Goal: Task Accomplishment & Management: Complete application form

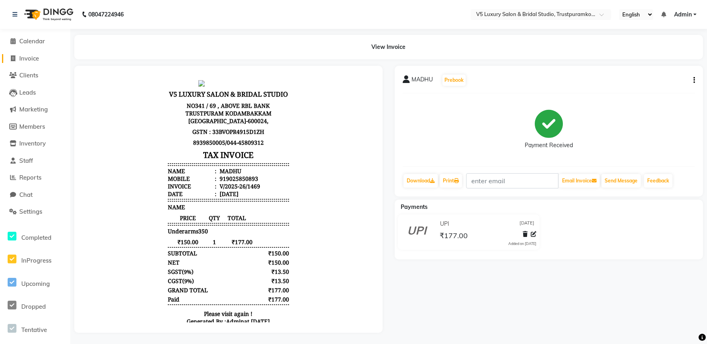
click at [15, 55] on span at bounding box center [13, 58] width 12 height 9
select select "service"
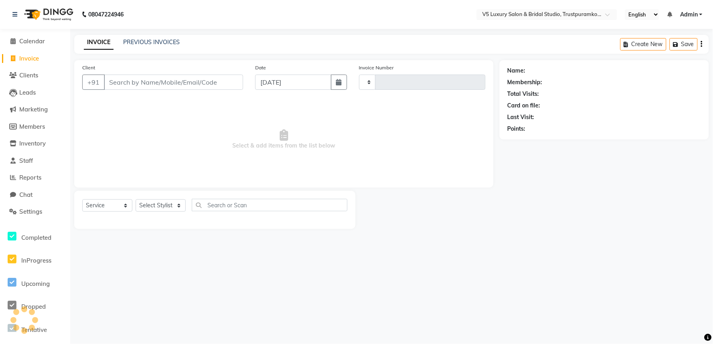
type input "1470"
select select "7993"
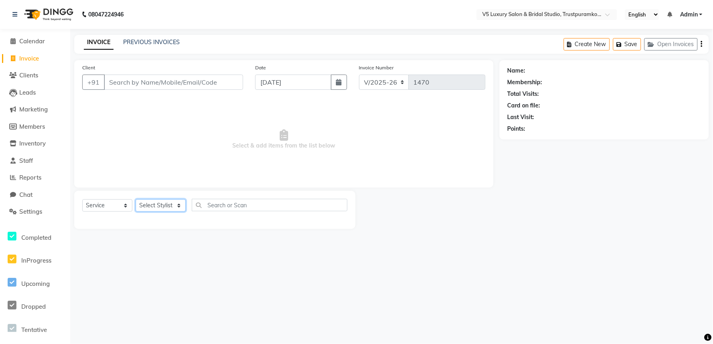
click at [144, 201] on select "Select Stylist" at bounding box center [161, 205] width 50 height 12
click at [136, 200] on select "Select Stylist" at bounding box center [161, 205] width 50 height 12
click at [169, 212] on select "Select Stylist" at bounding box center [161, 205] width 50 height 12
click at [169, 204] on select "Select Stylist" at bounding box center [161, 205] width 50 height 12
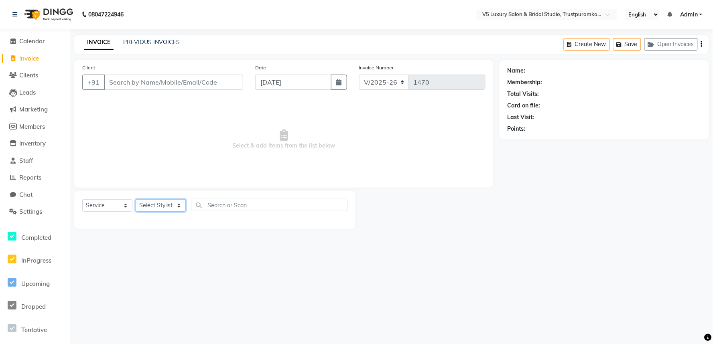
click at [136, 200] on select "Select Stylist" at bounding box center [161, 205] width 50 height 12
click at [177, 209] on select "Select Stylist" at bounding box center [161, 205] width 50 height 12
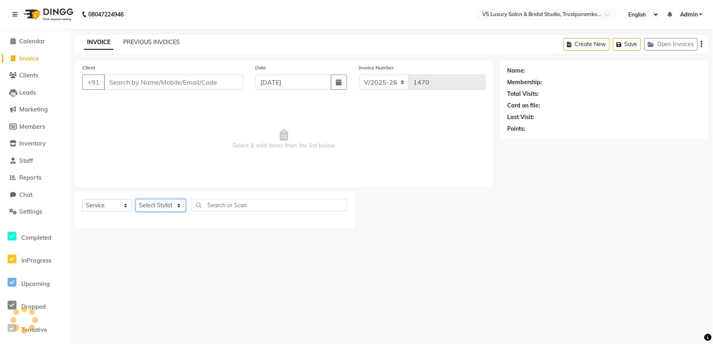
click at [177, 209] on select "Select Stylist" at bounding box center [161, 205] width 50 height 12
click at [176, 209] on select "Select Stylist" at bounding box center [161, 205] width 50 height 12
click at [110, 210] on select "Select Service Product Membership Package Voucher Prepaid Gift Card" at bounding box center [107, 205] width 50 height 12
click at [167, 200] on select "Select Stylist" at bounding box center [161, 205] width 50 height 12
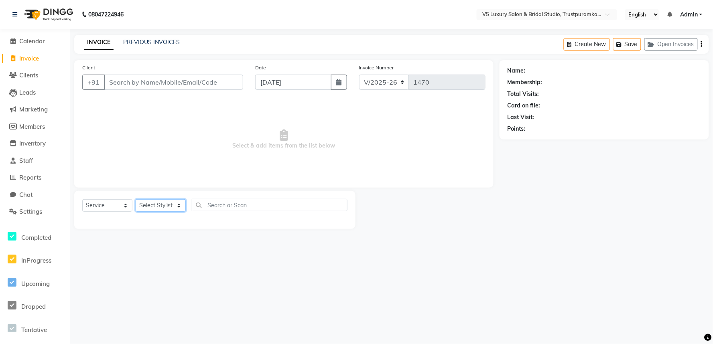
click at [136, 200] on select "Select Stylist" at bounding box center [161, 205] width 50 height 12
click at [167, 217] on div "Select Service Product Membership Package Voucher Prepaid Gift Card Select Styl…" at bounding box center [214, 208] width 265 height 19
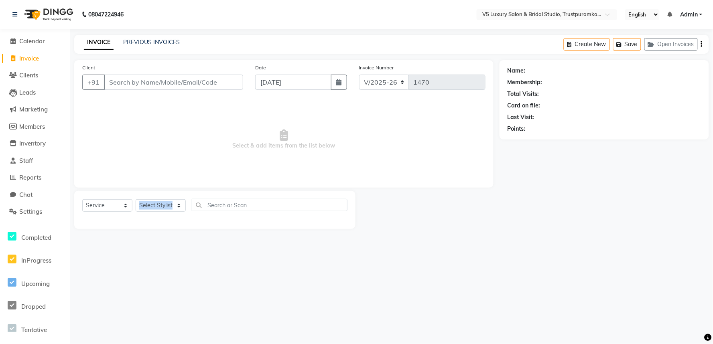
click at [167, 217] on div "Select Service Product Membership Package Voucher Prepaid Gift Card Select Styl…" at bounding box center [214, 208] width 265 height 19
click at [170, 203] on select "Select Stylist" at bounding box center [161, 205] width 50 height 12
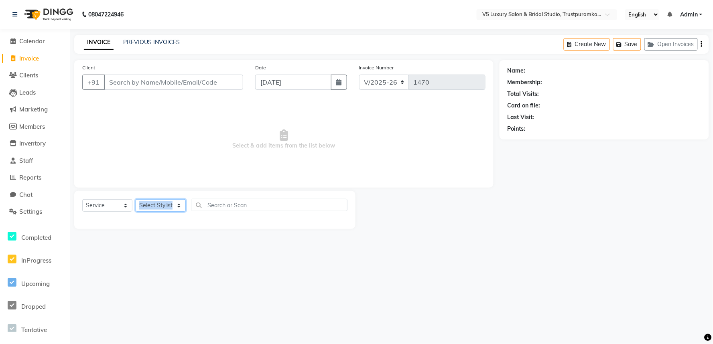
click at [170, 203] on select "Select Stylist" at bounding box center [161, 205] width 50 height 12
click at [28, 43] on span "Calendar" at bounding box center [32, 41] width 26 height 8
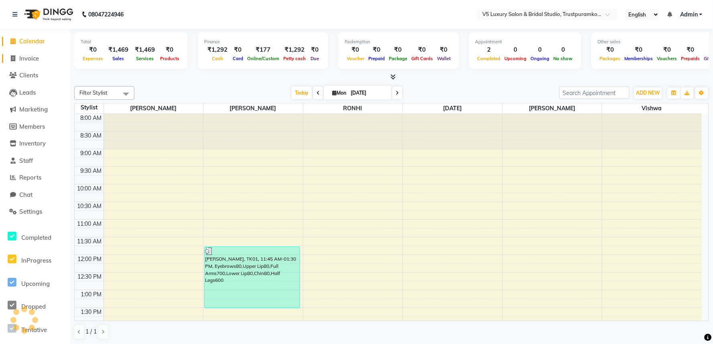
click at [31, 59] on span "Invoice" at bounding box center [29, 59] width 20 height 8
select select "service"
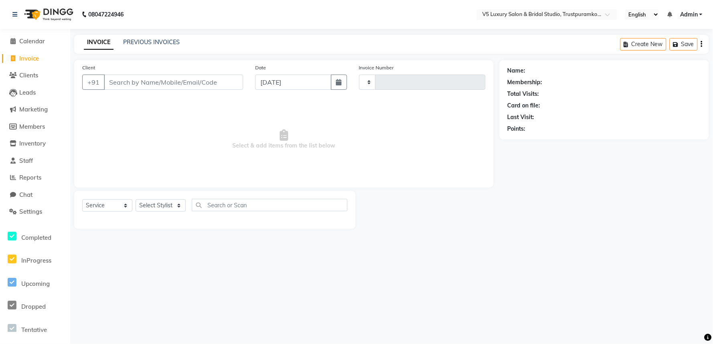
type input "1470"
select select "7993"
click at [154, 202] on select "Select Stylist [PERSON_NAME] [PERSON_NAME] [DATE] [PERSON_NAME]" at bounding box center [161, 205] width 50 height 12
select select "72641"
click at [136, 200] on select "Select Stylist [PERSON_NAME] [PERSON_NAME] [DATE] [PERSON_NAME]" at bounding box center [161, 205] width 50 height 12
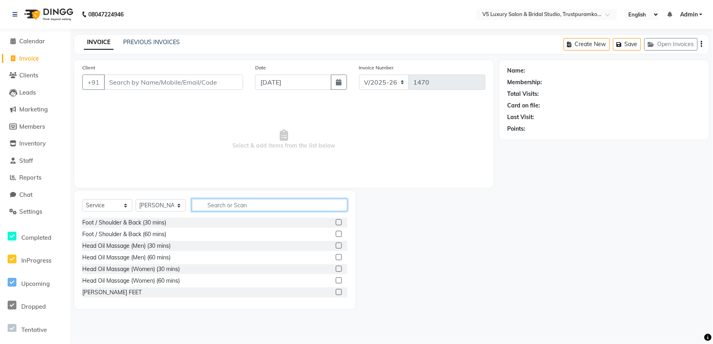
click at [232, 209] on input "text" at bounding box center [270, 205] width 156 height 12
type input "H"
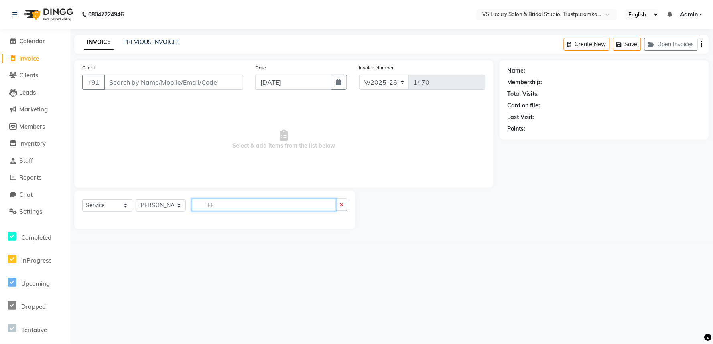
type input "F"
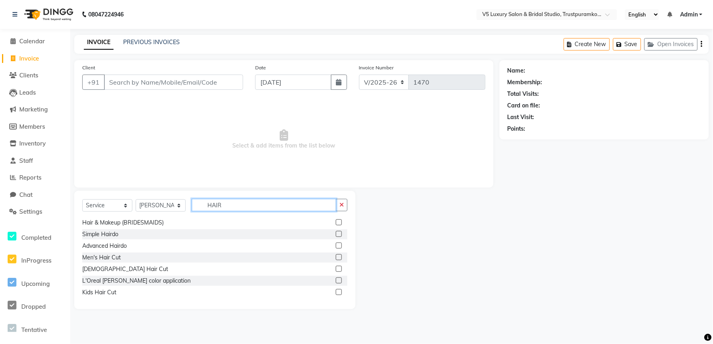
scroll to position [268, 0]
type input "HAIR"
click at [112, 268] on div "[DEMOGRAPHIC_DATA] Hair Cut" at bounding box center [125, 269] width 86 height 8
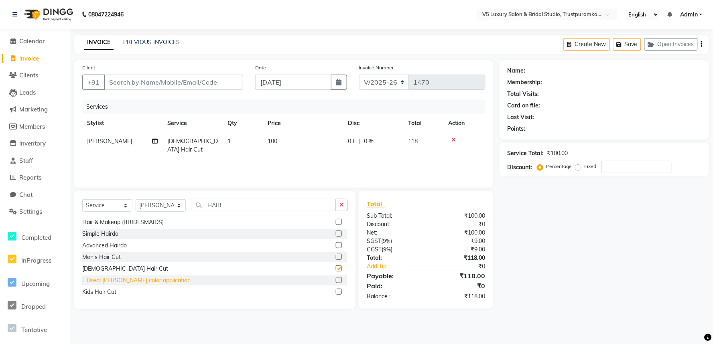
checkbox input "false"
click at [251, 194] on div "Select Service Product Membership Package Voucher Prepaid Gift Card Select Styl…" at bounding box center [214, 250] width 281 height 118
click at [255, 204] on input "HAIR" at bounding box center [264, 205] width 144 height 12
type input "H"
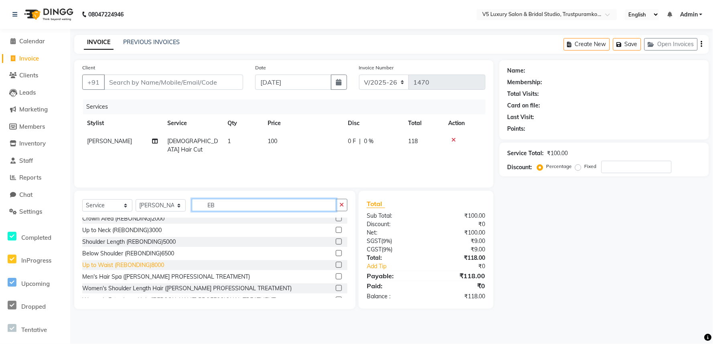
scroll to position [0, 0]
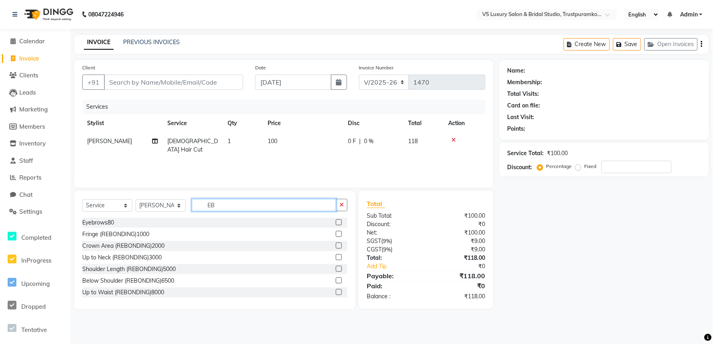
type input "EB"
click at [114, 224] on div "Eyebrows80" at bounding box center [214, 223] width 265 height 10
click at [97, 220] on div "Eyebrows80" at bounding box center [98, 223] width 32 height 8
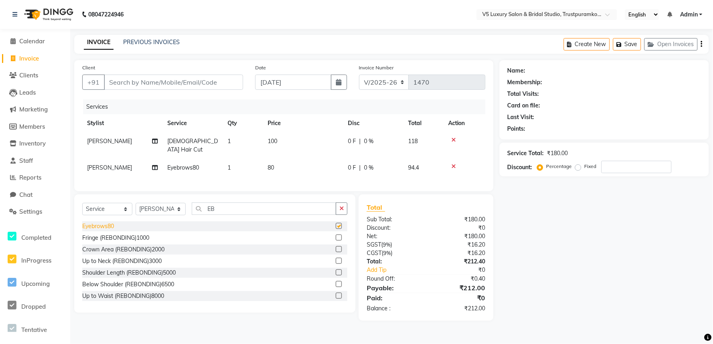
checkbox input "false"
click at [295, 134] on td "100" at bounding box center [303, 145] width 80 height 26
select select "72641"
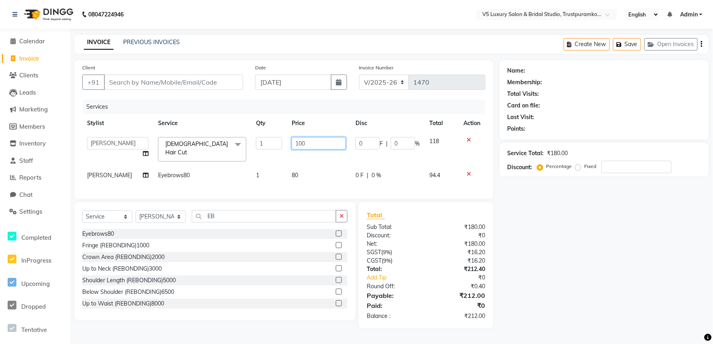
click at [305, 140] on input "100" at bounding box center [319, 143] width 54 height 12
type input "1"
type input "640"
click at [302, 175] on div "Services Stylist Service Qty Price Disc Total Action [PERSON_NAME] [PERSON_NAME…" at bounding box center [283, 145] width 403 height 91
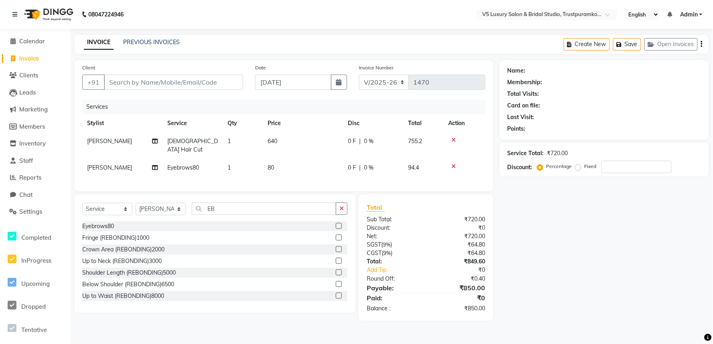
click at [306, 159] on td "80" at bounding box center [303, 168] width 80 height 18
select select "72641"
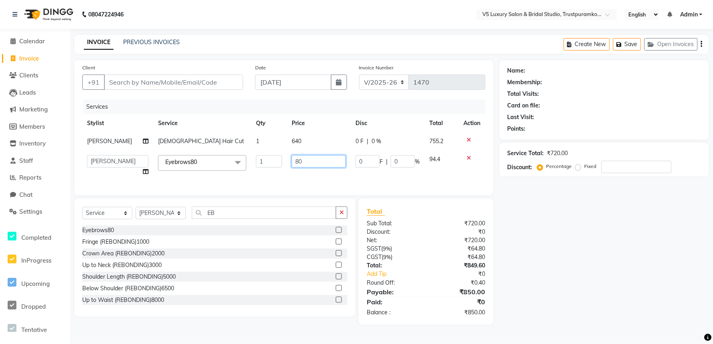
click at [306, 158] on input "80" at bounding box center [319, 161] width 54 height 12
type input "8"
type input "45"
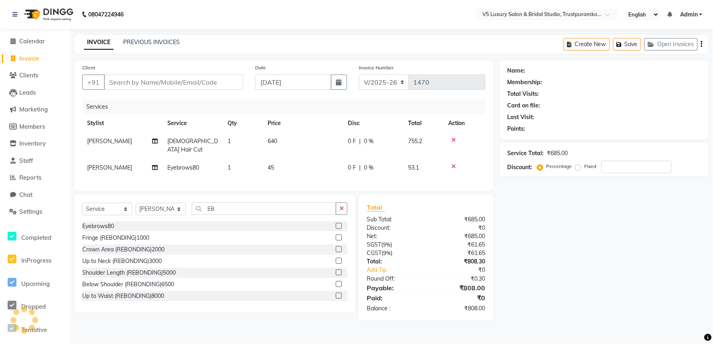
click at [370, 185] on div "Client +91 Date [DATE] Invoice Number V/2025 V/[PHONE_NUMBER] Services Stylist …" at bounding box center [283, 125] width 419 height 131
click at [174, 81] on input "Client" at bounding box center [173, 82] width 139 height 15
type input "8"
type input "0"
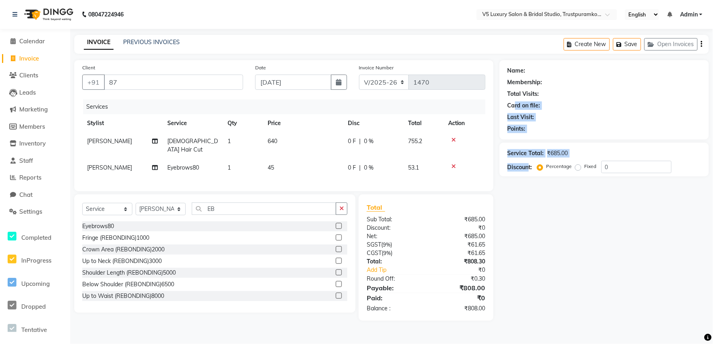
drag, startPoint x: 515, startPoint y: 107, endPoint x: 528, endPoint y: 173, distance: 66.7
click at [528, 173] on div "Name: Membership: Total Visits: Card on file: Last Visit: Points: Service Total…" at bounding box center [607, 190] width 215 height 261
click at [151, 89] on input "87" at bounding box center [173, 82] width 139 height 15
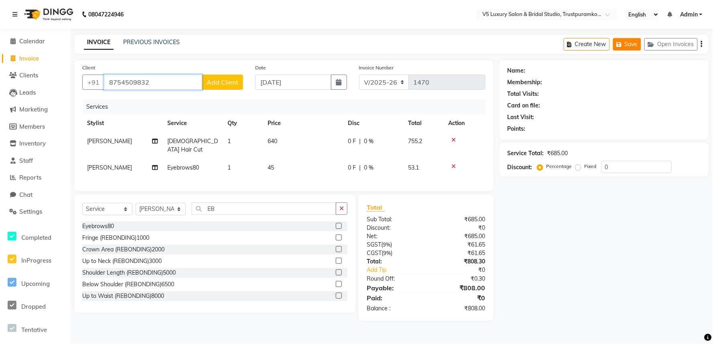
type input "8754509832"
click at [622, 44] on icon "button" at bounding box center [621, 45] width 8 height 6
click at [227, 82] on span "Add Client" at bounding box center [223, 82] width 32 height 8
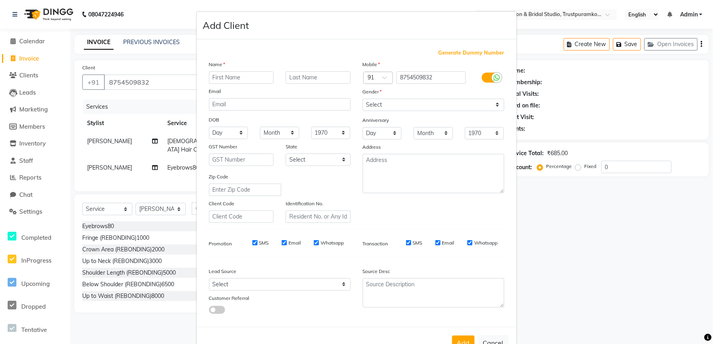
click at [620, 231] on ngb-modal-window "Add Client Generate Dummy Number Name Email DOB Day 01 02 03 04 05 06 07 08 09 …" at bounding box center [356, 172] width 713 height 344
drag, startPoint x: 532, startPoint y: 267, endPoint x: 542, endPoint y: 255, distance: 15.2
click at [536, 265] on ngb-modal-window "Add Client Generate Dummy Number Name Email DOB Day 01 02 03 04 05 06 07 08 09 …" at bounding box center [356, 172] width 713 height 344
click at [542, 255] on ngb-modal-window "Add Client Generate Dummy Number Name Email DOB Day 01 02 03 04 05 06 07 08 09 …" at bounding box center [356, 172] width 713 height 344
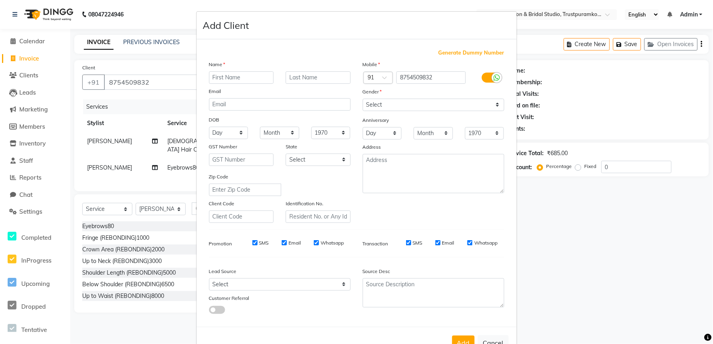
click at [543, 254] on ngb-modal-window "Add Client Generate Dummy Number Name Email DOB Day 01 02 03 04 05 06 07 08 09 …" at bounding box center [356, 172] width 713 height 344
drag, startPoint x: 374, startPoint y: 234, endPoint x: 378, endPoint y: 232, distance: 4.6
click at [375, 234] on div "Generate Dummy Number Name Email DOB Day 01 02 03 04 05 06 07 08 09 10 11 12 13…" at bounding box center [356, 185] width 307 height 272
click at [250, 83] on input "text" at bounding box center [241, 77] width 65 height 12
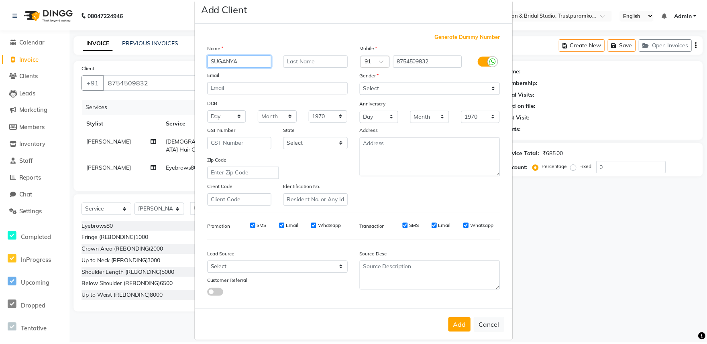
scroll to position [26, 0]
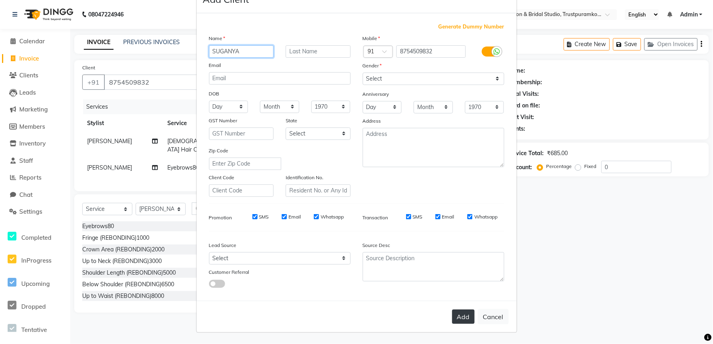
type input "SUGANYA"
click at [459, 319] on button "Add" at bounding box center [463, 317] width 22 height 14
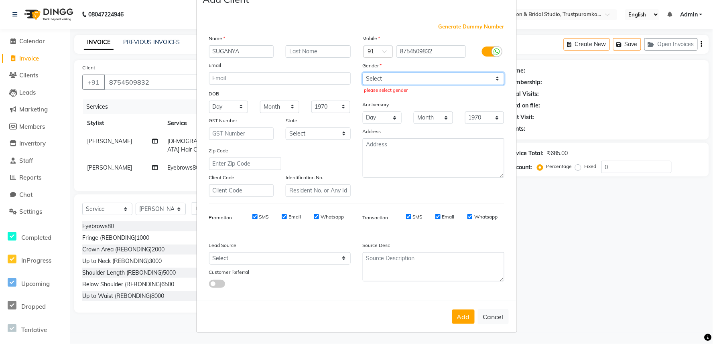
click at [477, 81] on select "Select [DEMOGRAPHIC_DATA] [DEMOGRAPHIC_DATA] Other Prefer Not To Say" at bounding box center [434, 79] width 142 height 12
select select "[DEMOGRAPHIC_DATA]"
click at [363, 73] on select "Select [DEMOGRAPHIC_DATA] [DEMOGRAPHIC_DATA] Other Prefer Not To Say" at bounding box center [434, 79] width 142 height 12
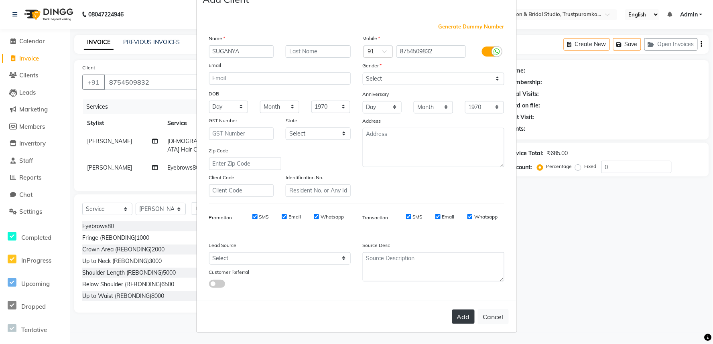
click at [461, 319] on button "Add" at bounding box center [463, 317] width 22 height 14
select select
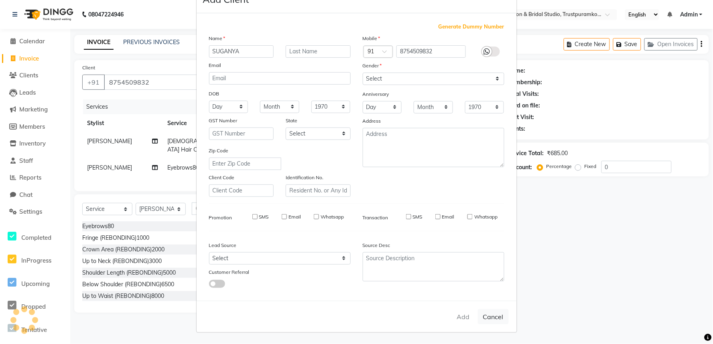
select select
checkbox input "false"
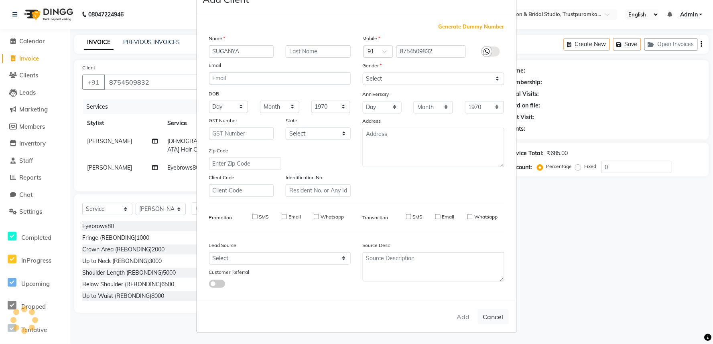
checkbox input "false"
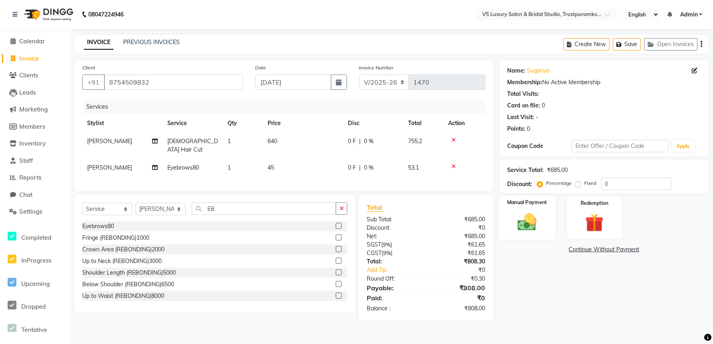
click at [534, 224] on img at bounding box center [527, 222] width 30 height 22
click at [534, 224] on img at bounding box center [526, 222] width 29 height 21
click at [563, 250] on span "CASH" at bounding box center [566, 250] width 17 height 9
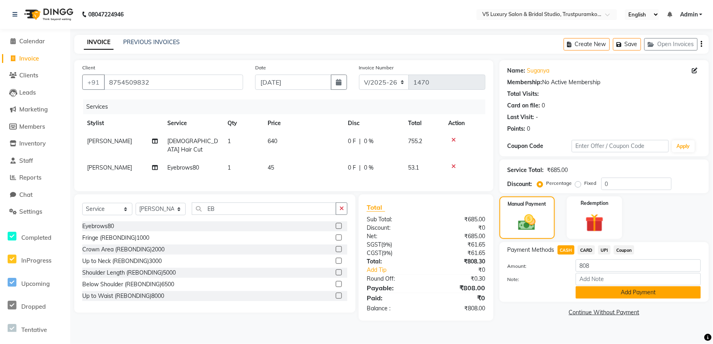
click at [601, 290] on button "Add Payment" at bounding box center [638, 293] width 125 height 12
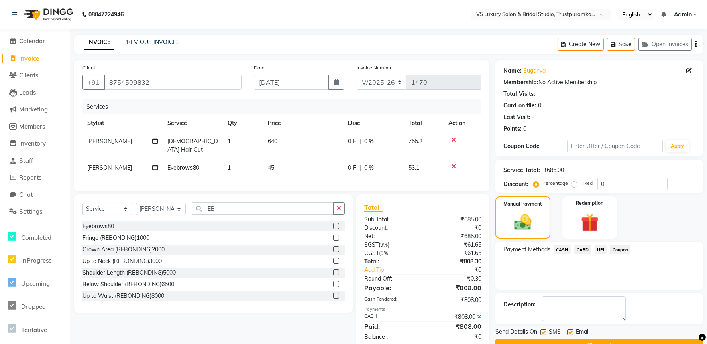
scroll to position [19, 0]
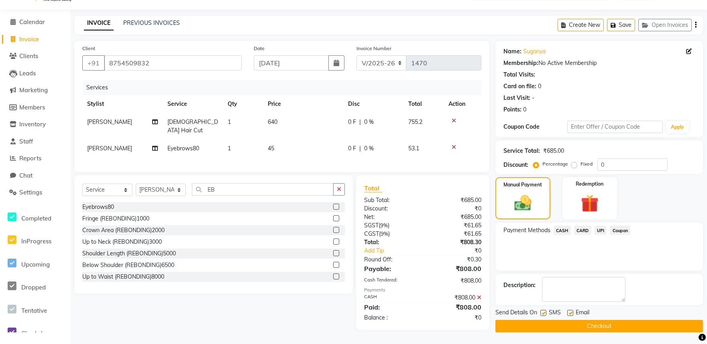
click at [572, 312] on label at bounding box center [570, 313] width 6 height 6
click at [572, 312] on input "checkbox" at bounding box center [569, 313] width 5 height 5
checkbox input "false"
click at [573, 324] on button "Checkout" at bounding box center [598, 326] width 207 height 12
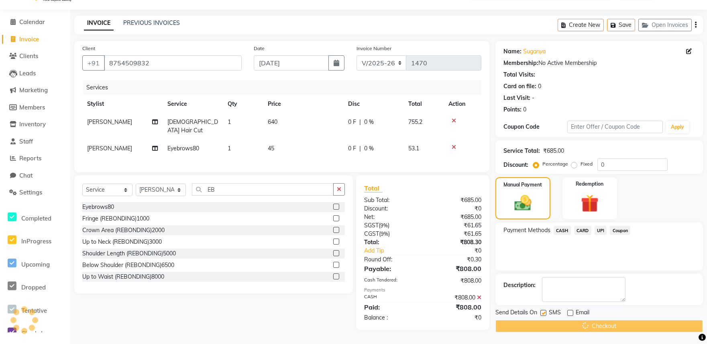
click at [573, 324] on div "Checkout" at bounding box center [598, 326] width 207 height 12
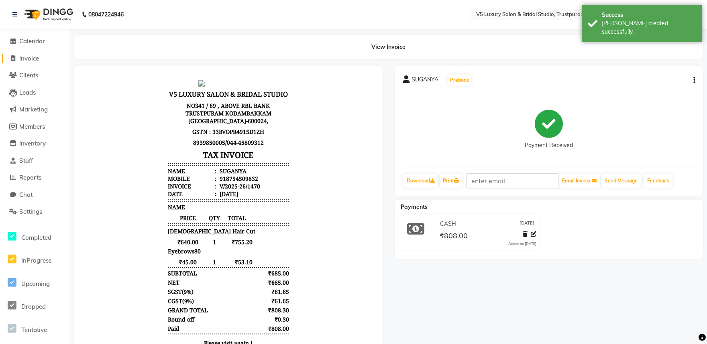
click at [29, 59] on span "Invoice" at bounding box center [29, 59] width 20 height 8
select select "service"
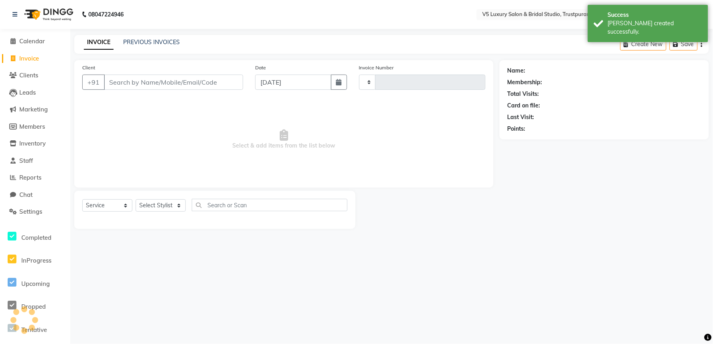
type input "1471"
select select "7993"
click at [136, 80] on input "Client" at bounding box center [173, 82] width 139 height 15
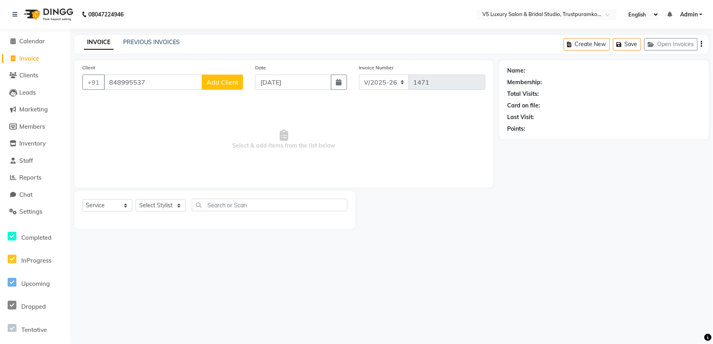
click at [129, 79] on input "848995537" at bounding box center [153, 82] width 98 height 15
type input "8489995537"
click at [220, 86] on button "Add Client" at bounding box center [222, 82] width 41 height 15
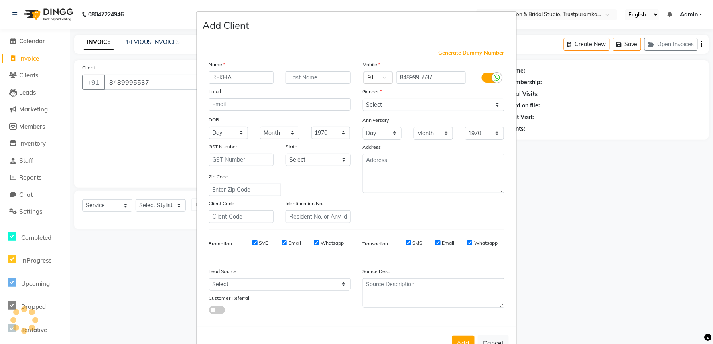
type input "REKHA"
click at [310, 81] on input "text" at bounding box center [318, 77] width 65 height 12
click at [390, 101] on select "Select [DEMOGRAPHIC_DATA] [DEMOGRAPHIC_DATA] Other Prefer Not To Say" at bounding box center [434, 105] width 142 height 12
select select "[DEMOGRAPHIC_DATA]"
click at [363, 99] on select "Select [DEMOGRAPHIC_DATA] [DEMOGRAPHIC_DATA] Other Prefer Not To Say" at bounding box center [434, 105] width 142 height 12
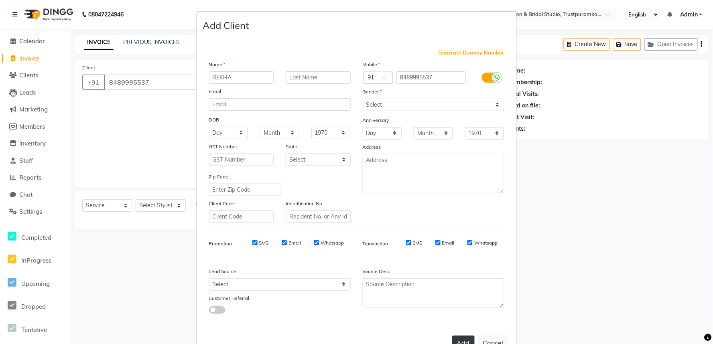
click at [460, 338] on button "Add" at bounding box center [463, 343] width 22 height 14
select select
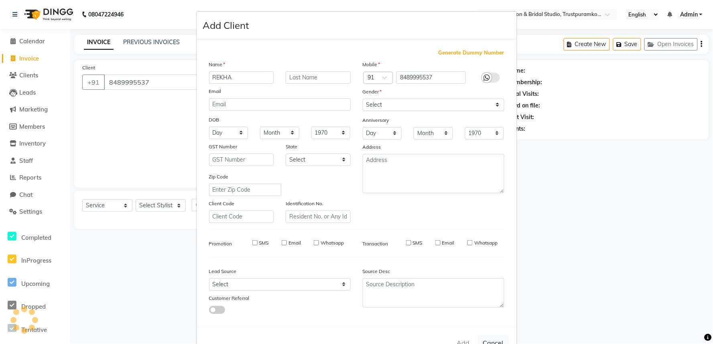
select select
checkbox input "false"
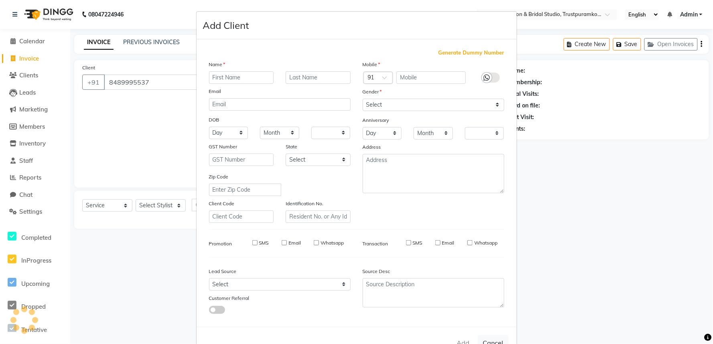
checkbox input "false"
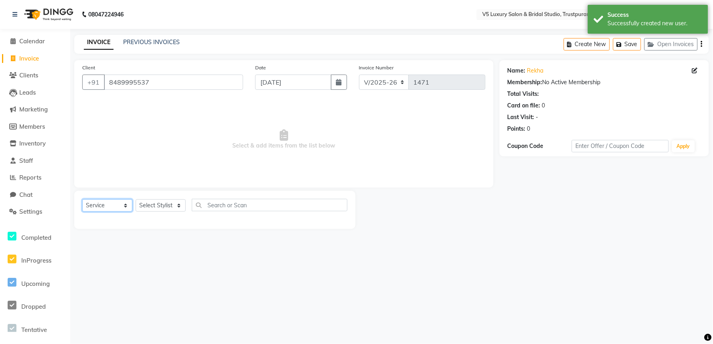
click at [99, 206] on select "Select Service Product Membership Package Voucher Prepaid Gift Card" at bounding box center [107, 205] width 50 height 12
click at [169, 205] on select "Select Stylist [PERSON_NAME] [PERSON_NAME] [DATE] [PERSON_NAME]" at bounding box center [161, 205] width 50 height 12
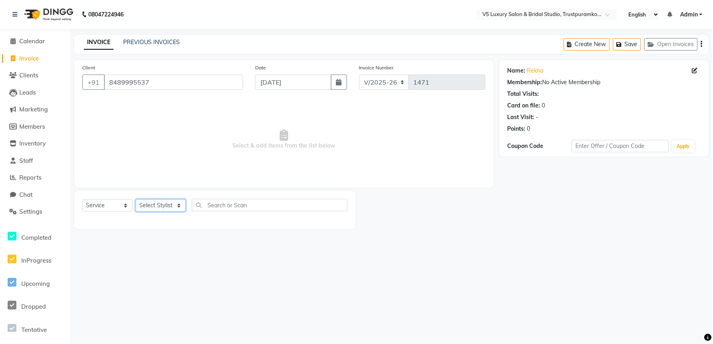
select select "72641"
click at [136, 200] on select "Select Stylist [PERSON_NAME] [PERSON_NAME] [DATE] [PERSON_NAME]" at bounding box center [161, 205] width 50 height 12
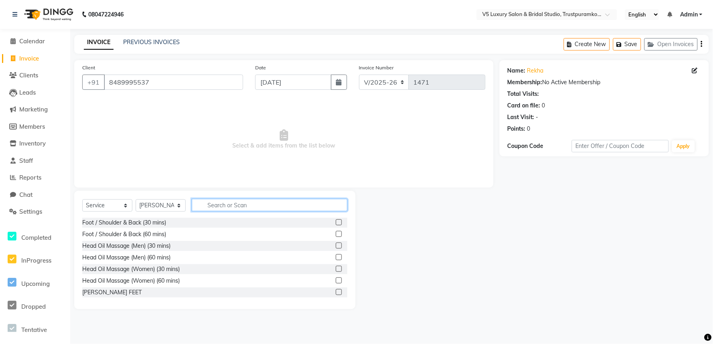
click at [218, 207] on input "text" at bounding box center [270, 205] width 156 height 12
type input "EY"
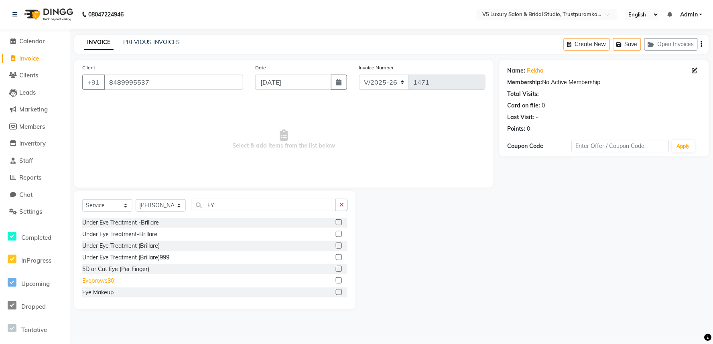
click at [111, 283] on div "Eyebrows80" at bounding box center [98, 281] width 32 height 8
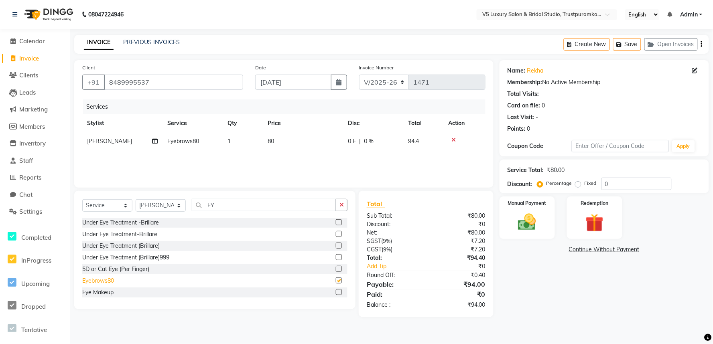
checkbox input "false"
click at [274, 142] on span "80" at bounding box center [271, 141] width 6 height 7
select select "72641"
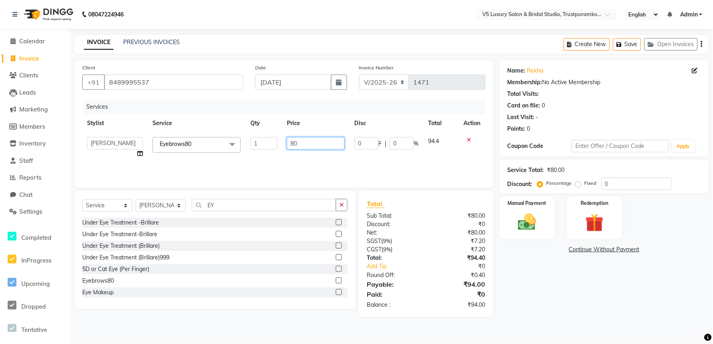
click at [299, 143] on input "80" at bounding box center [316, 143] width 58 height 12
type input "8"
type input "45"
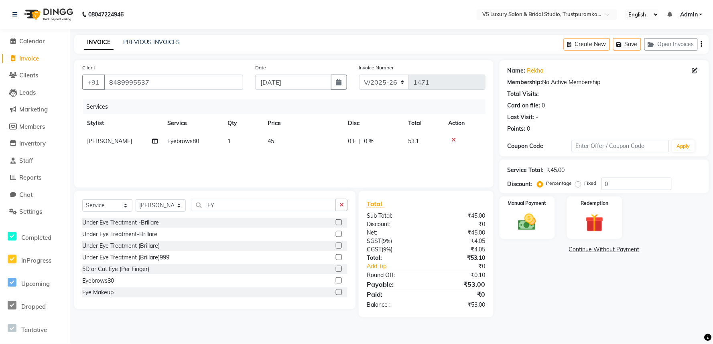
click at [456, 167] on div "Services Stylist Service Qty Price Disc Total Action [PERSON_NAME] Eyebrows80 1…" at bounding box center [283, 140] width 403 height 80
click at [534, 224] on img at bounding box center [527, 222] width 30 height 22
click at [607, 251] on span "UPI" at bounding box center [604, 250] width 12 height 9
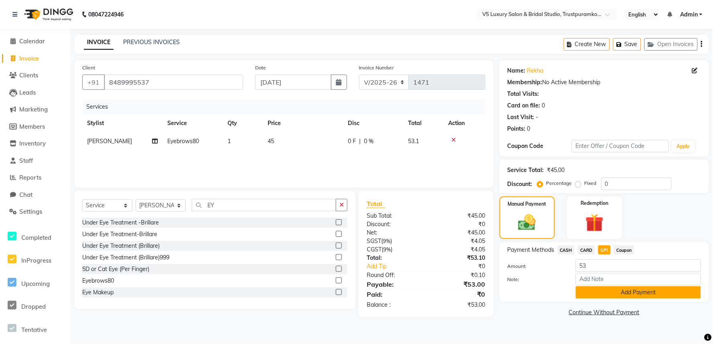
click at [616, 290] on button "Add Payment" at bounding box center [638, 293] width 125 height 12
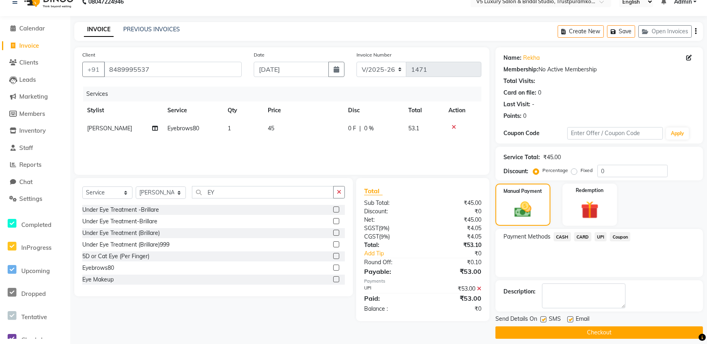
scroll to position [19, 0]
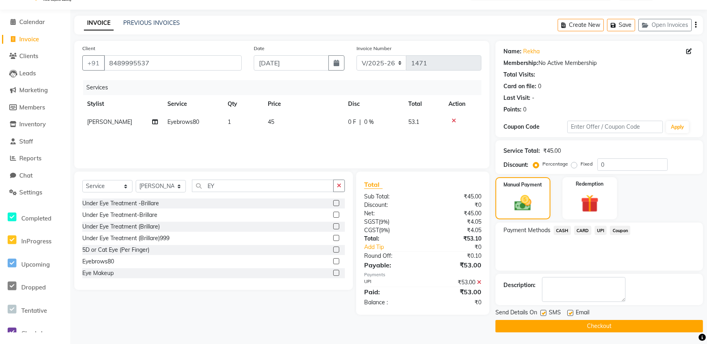
click at [567, 313] on label at bounding box center [570, 313] width 6 height 6
click at [567, 313] on input "checkbox" at bounding box center [569, 313] width 5 height 5
checkbox input "false"
click at [565, 328] on button "Checkout" at bounding box center [598, 326] width 207 height 12
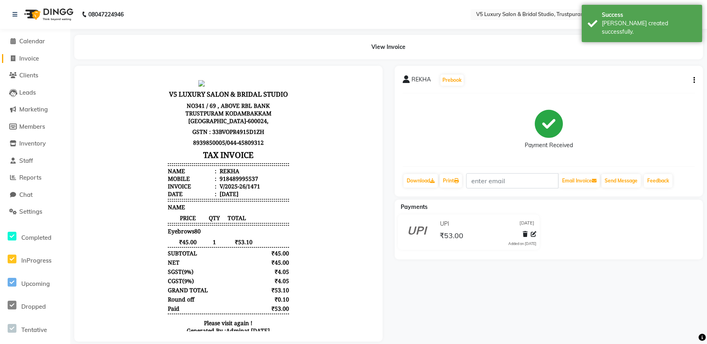
click at [30, 56] on span "Invoice" at bounding box center [29, 59] width 20 height 8
select select "service"
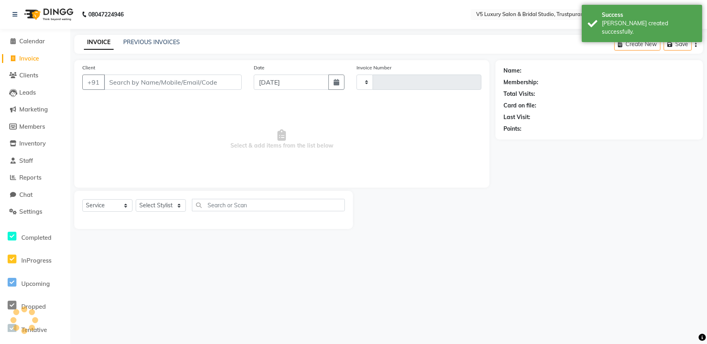
type input "1472"
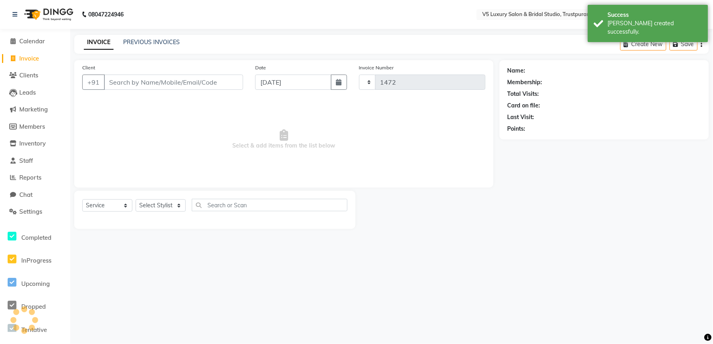
select select "7993"
click at [126, 81] on input "Client" at bounding box center [173, 82] width 139 height 15
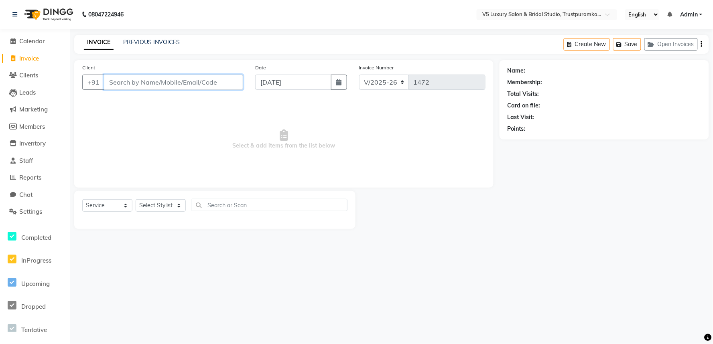
click at [148, 83] on input "Client" at bounding box center [173, 82] width 139 height 15
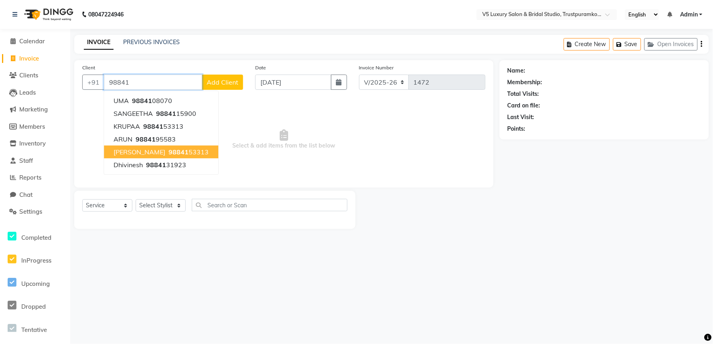
click at [169, 151] on span "98841" at bounding box center [179, 152] width 20 height 8
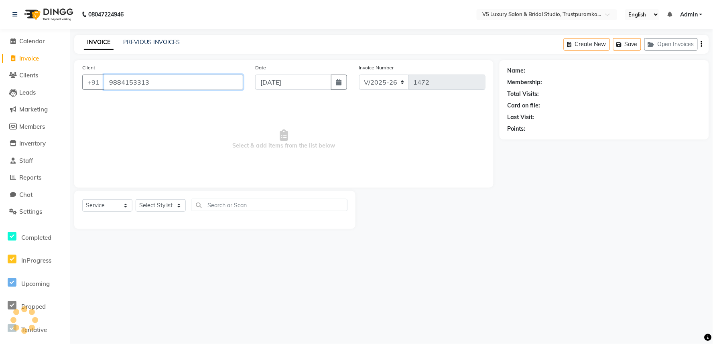
type input "9884153313"
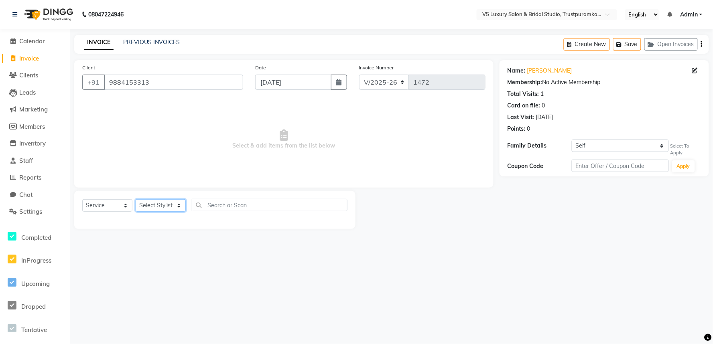
click at [145, 203] on select "Select Stylist [PERSON_NAME] [PERSON_NAME] [DATE] [PERSON_NAME]" at bounding box center [161, 205] width 50 height 12
select select "72641"
click at [136, 200] on select "Select Stylist [PERSON_NAME] [PERSON_NAME] [DATE] [PERSON_NAME]" at bounding box center [161, 205] width 50 height 12
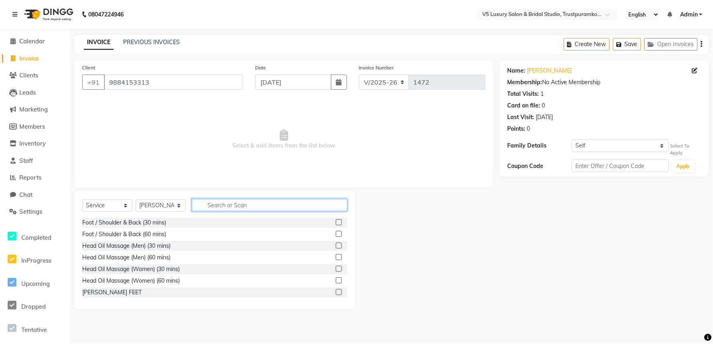
click at [219, 210] on input "text" at bounding box center [270, 205] width 156 height 12
type input "EB"
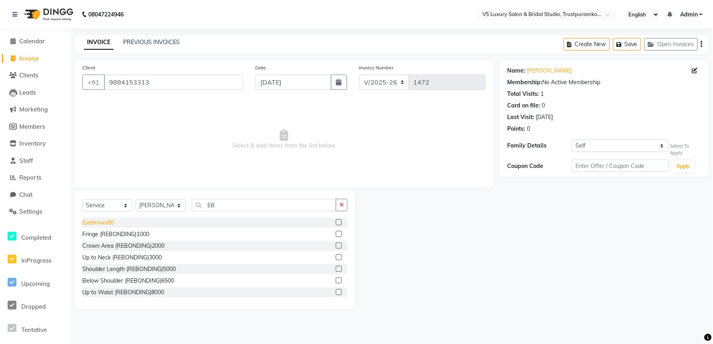
click at [98, 223] on div "Eyebrows80" at bounding box center [98, 223] width 32 height 8
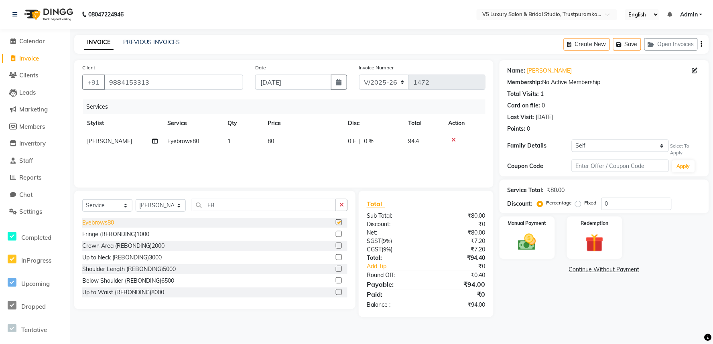
checkbox input "false"
click at [227, 205] on input "EB" at bounding box center [264, 205] width 144 height 12
type input "E"
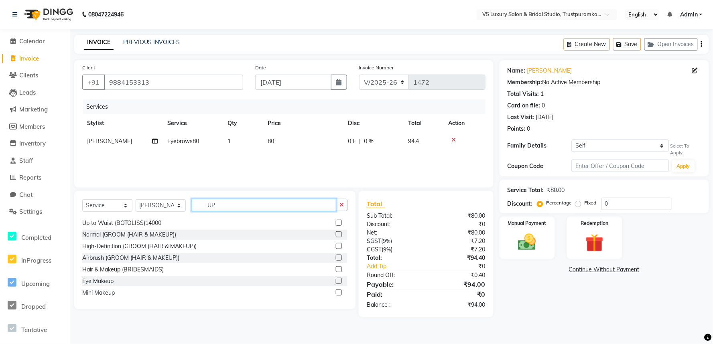
scroll to position [303, 0]
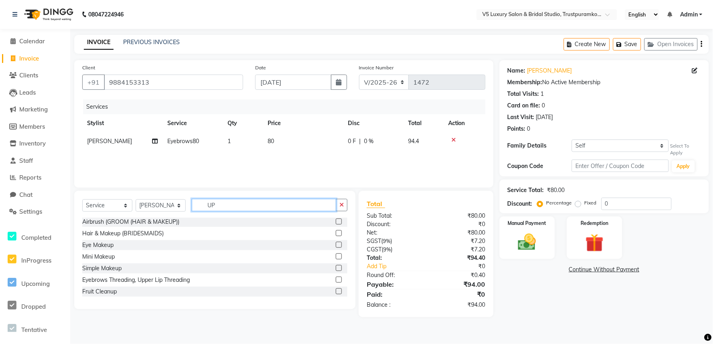
click at [225, 209] on input "UP" at bounding box center [264, 205] width 144 height 12
type input "U"
type input "UPP"
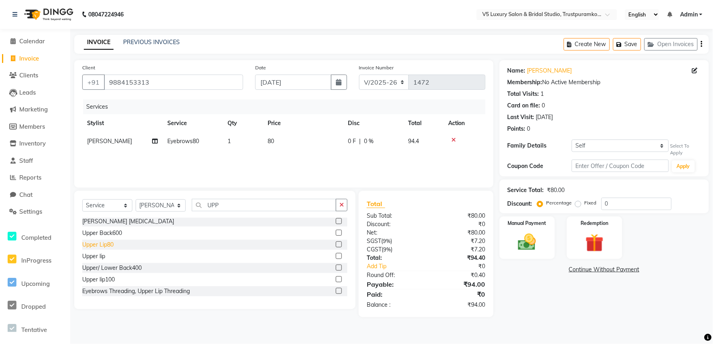
click at [89, 247] on div "Upper Lip80" at bounding box center [97, 245] width 31 height 8
checkbox input "false"
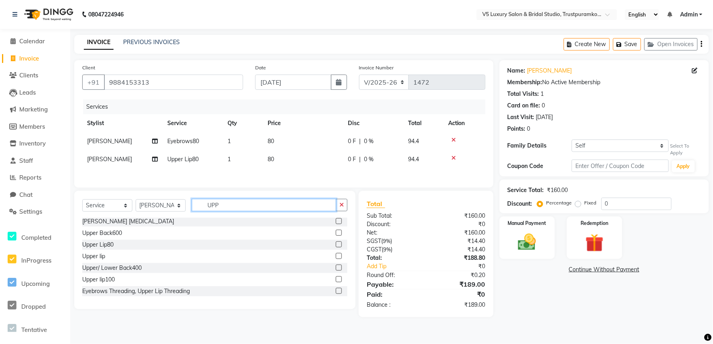
click at [229, 209] on input "UPP" at bounding box center [264, 205] width 144 height 12
type input "U"
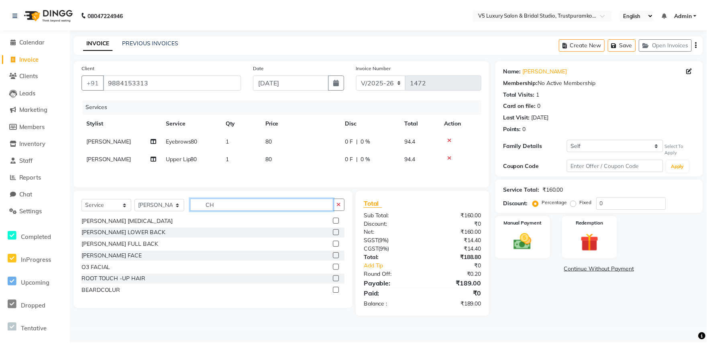
scroll to position [0, 0]
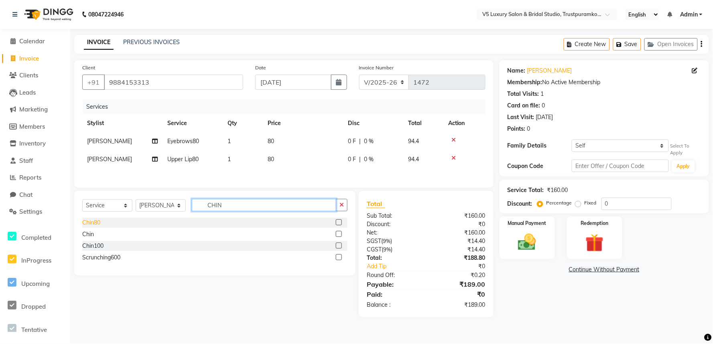
type input "CHIN"
click at [93, 221] on div "Chin80" at bounding box center [91, 223] width 18 height 8
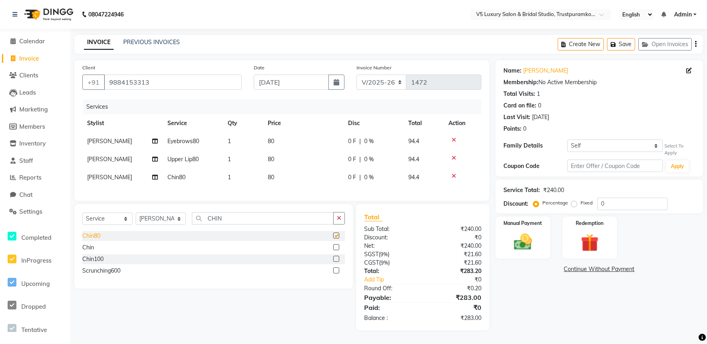
checkbox input "false"
click at [277, 136] on td "80" at bounding box center [303, 141] width 80 height 18
select select "72641"
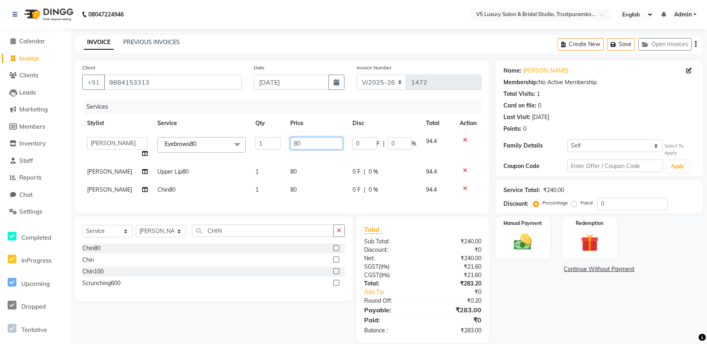
click at [306, 142] on input "80" at bounding box center [316, 143] width 52 height 12
type input "8"
type input "45"
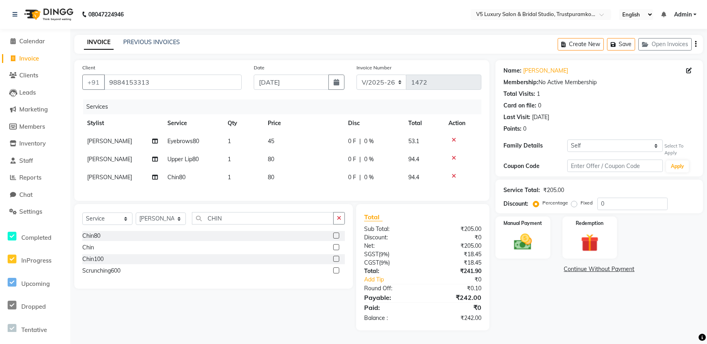
click at [299, 168] on td "80" at bounding box center [303, 159] width 80 height 18
select select "72641"
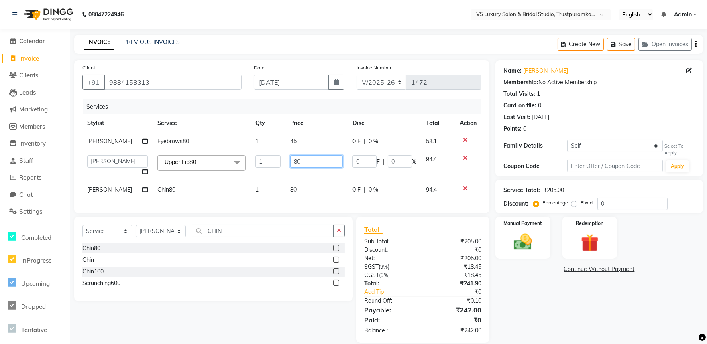
click at [309, 158] on input "80" at bounding box center [316, 161] width 52 height 12
type input "8"
type input "45"
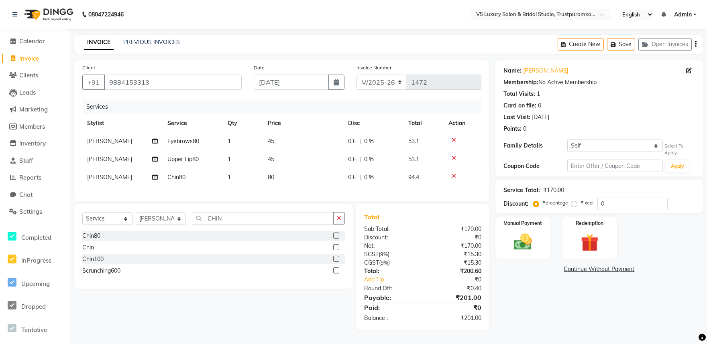
click at [292, 189] on div "Services Stylist Service Qty Price Disc Total Action [PERSON_NAME] Eyebrows80 1…" at bounding box center [281, 146] width 399 height 93
click at [284, 181] on td "80" at bounding box center [303, 178] width 80 height 18
select select "72641"
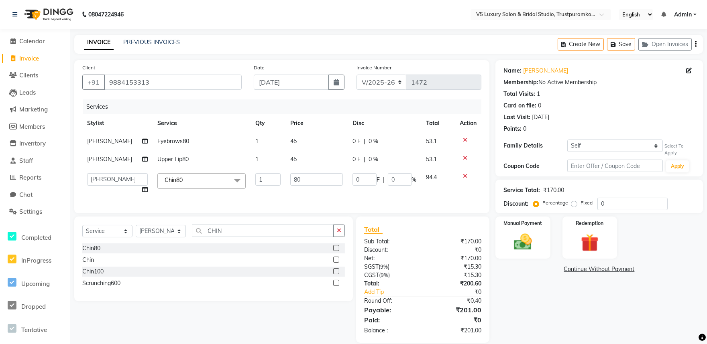
click at [305, 167] on td "45" at bounding box center [316, 159] width 62 height 18
select select "72641"
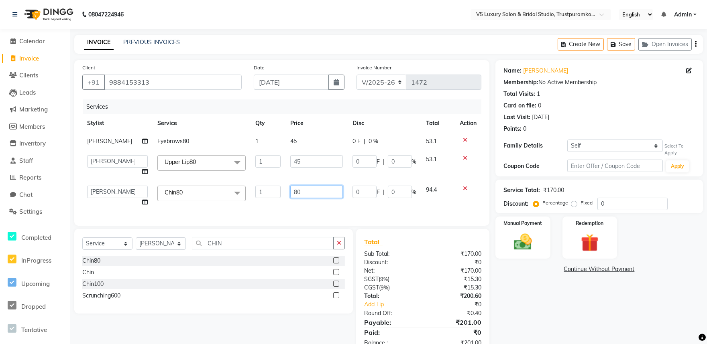
drag, startPoint x: 307, startPoint y: 187, endPoint x: 307, endPoint y: 197, distance: 9.2
click at [307, 197] on input "80" at bounding box center [316, 192] width 52 height 12
type input "8"
type input "55"
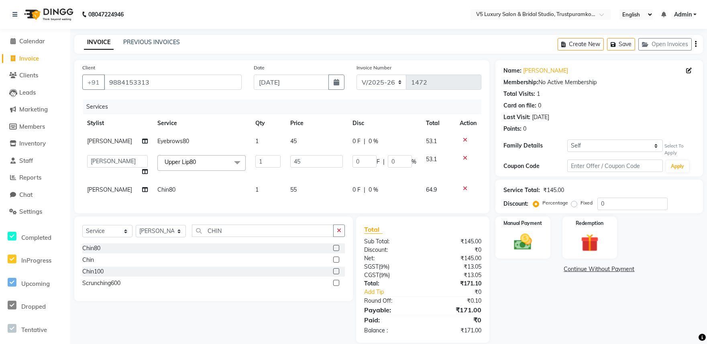
click at [323, 205] on div "Services Stylist Service Qty Price Disc Total Action [PERSON_NAME] Eyebrows80 1…" at bounding box center [281, 153] width 399 height 106
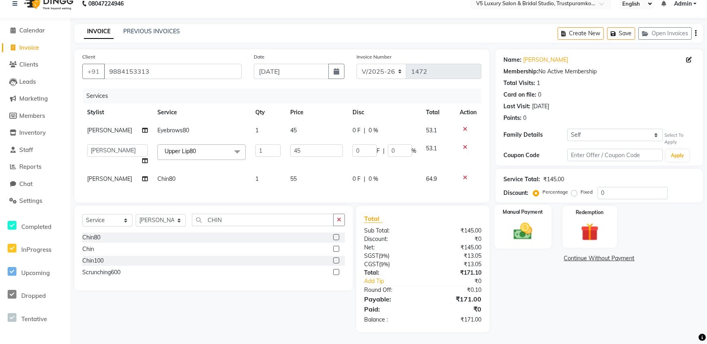
click at [525, 228] on img at bounding box center [523, 231] width 30 height 21
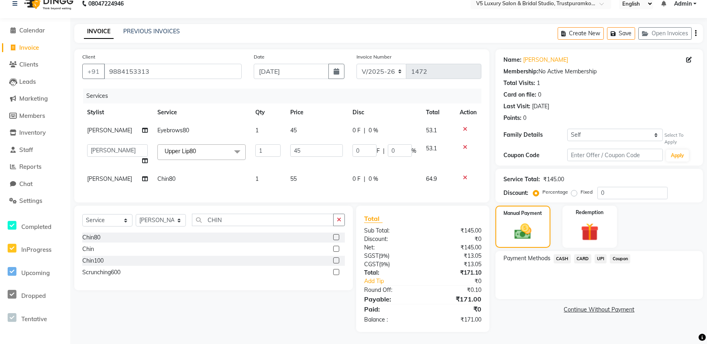
click at [599, 254] on span "UPI" at bounding box center [600, 258] width 12 height 9
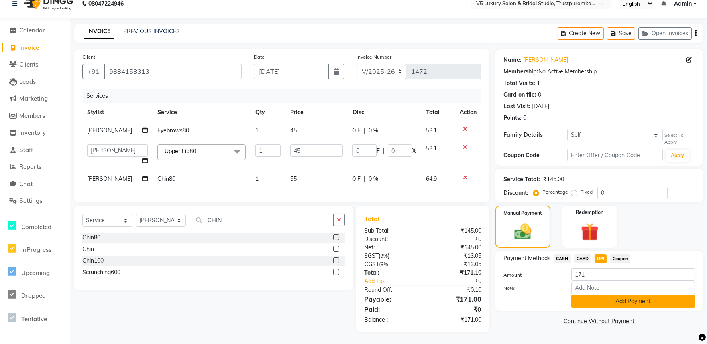
click at [605, 295] on button "Add Payment" at bounding box center [633, 301] width 124 height 12
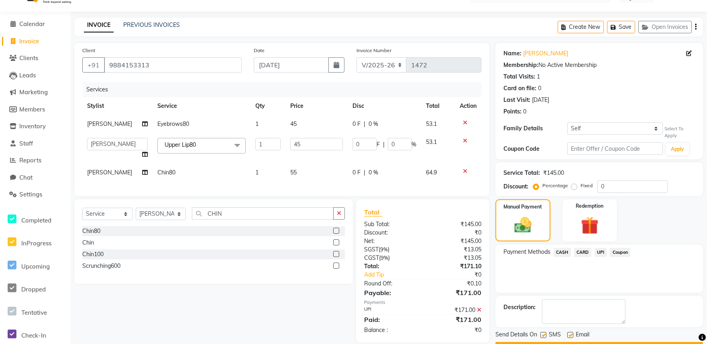
scroll to position [39, 0]
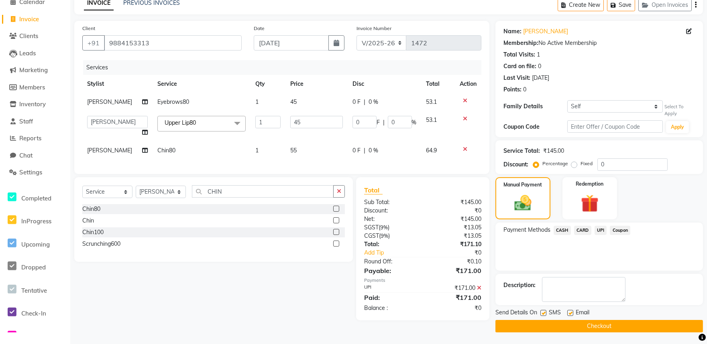
click at [559, 229] on span "CASH" at bounding box center [561, 230] width 17 height 9
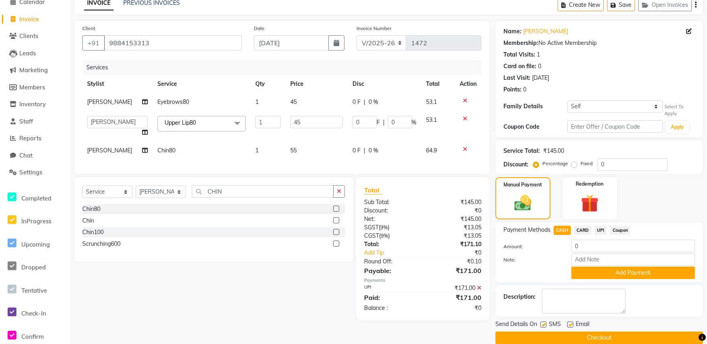
click at [570, 326] on label at bounding box center [570, 325] width 6 height 6
click at [570, 326] on input "checkbox" at bounding box center [569, 325] width 5 height 5
checkbox input "false"
click at [300, 226] on div "Chin" at bounding box center [213, 221] width 262 height 10
click at [287, 235] on div "Chin100" at bounding box center [213, 233] width 262 height 10
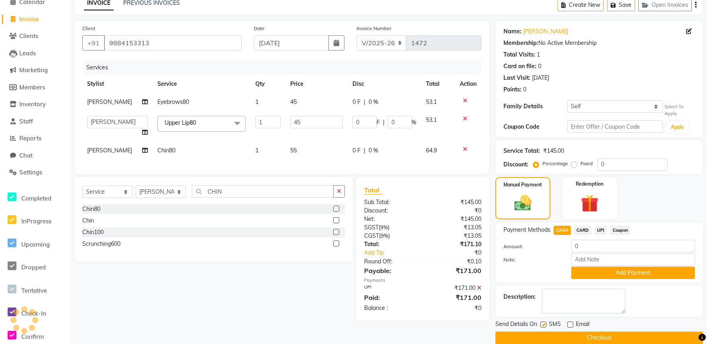
click at [521, 230] on span "Payment Methods" at bounding box center [526, 230] width 47 height 8
click at [251, 237] on div "Chin100" at bounding box center [213, 233] width 262 height 10
click at [247, 249] on div "Scrunching600" at bounding box center [213, 244] width 262 height 10
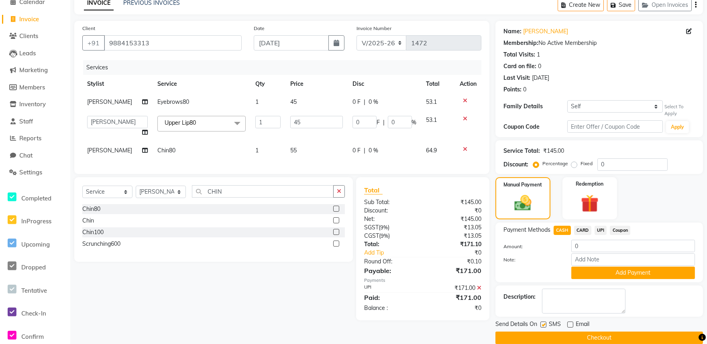
click at [245, 247] on div "Scrunching600" at bounding box center [213, 244] width 262 height 10
click at [661, 209] on div "Manual Payment Redemption" at bounding box center [598, 198] width 219 height 42
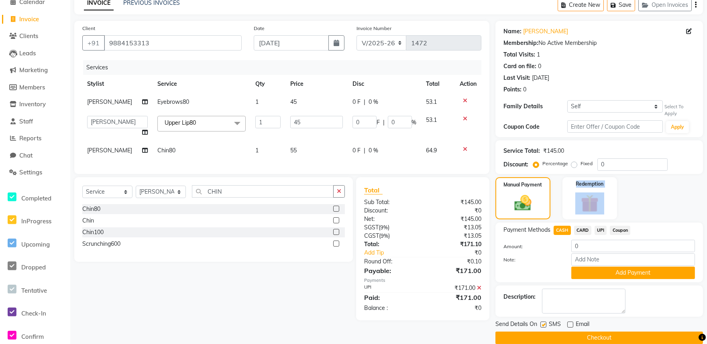
click at [661, 209] on div "Manual Payment Redemption" at bounding box center [598, 198] width 219 height 42
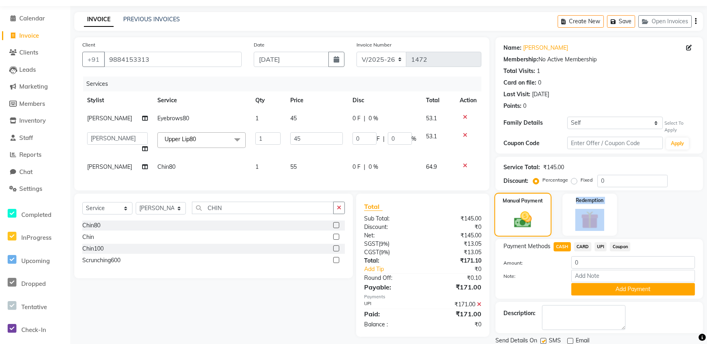
scroll to position [0, 0]
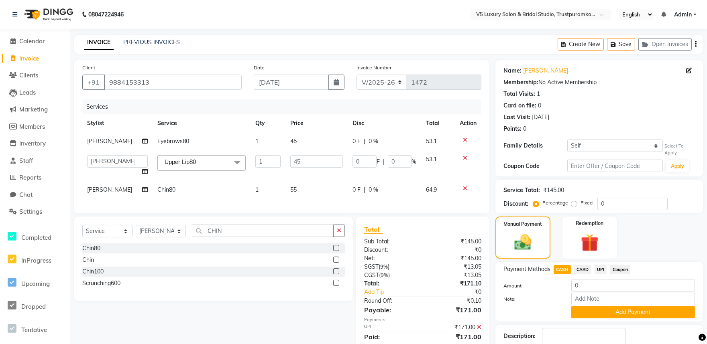
click at [585, 267] on span "CARD" at bounding box center [582, 269] width 17 height 9
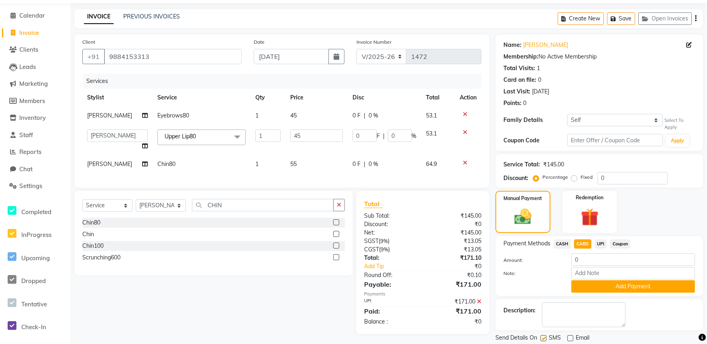
scroll to position [51, 0]
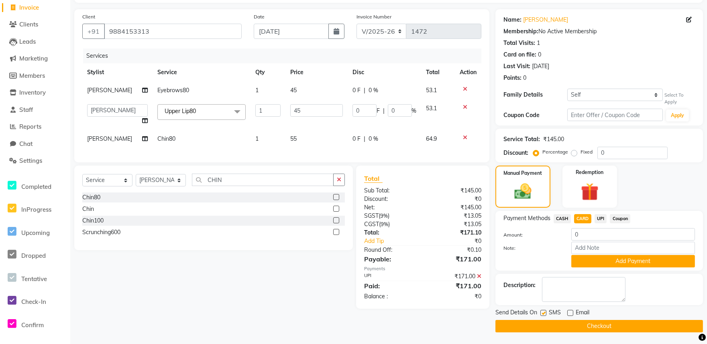
click at [561, 217] on span "CASH" at bounding box center [561, 218] width 17 height 9
click at [592, 231] on input "0" at bounding box center [633, 234] width 124 height 12
type input "0"
type input "171"
click at [671, 295] on div "Description:" at bounding box center [598, 289] width 191 height 25
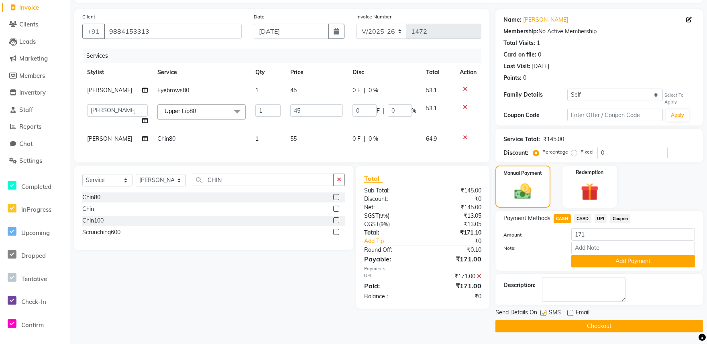
click at [598, 327] on button "Checkout" at bounding box center [598, 326] width 207 height 12
